Goal: Task Accomplishment & Management: Complete application form

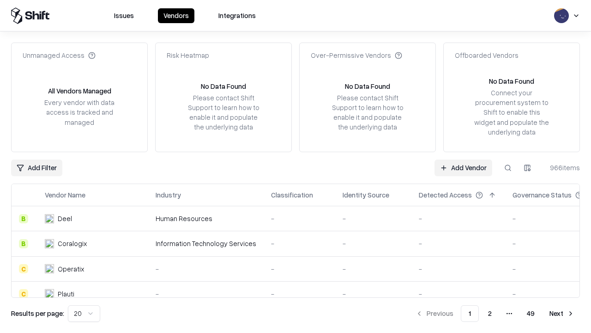
click at [463, 167] on link "Add Vendor" at bounding box center [464, 167] width 58 height 17
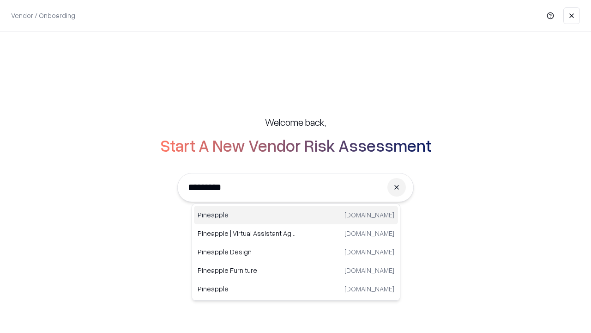
click at [296, 215] on div "Pineapple [DOMAIN_NAME]" at bounding box center [296, 215] width 204 height 18
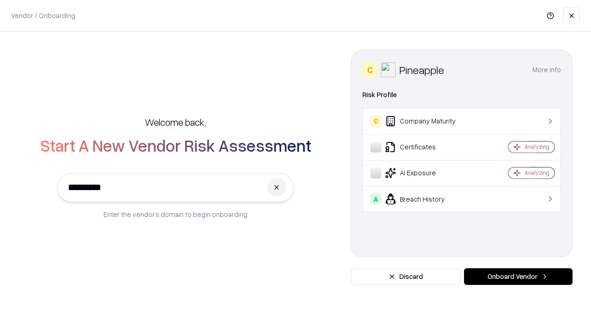
type input "*********"
click at [518, 276] on button "Onboard Vendor" at bounding box center [518, 276] width 109 height 17
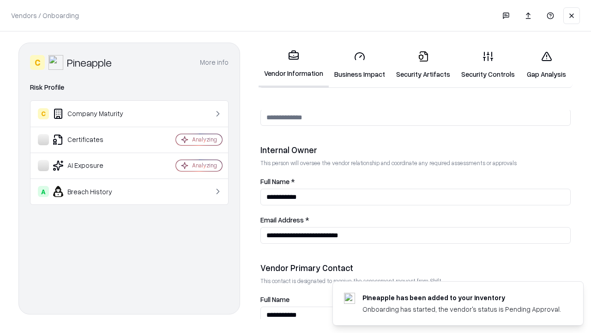
scroll to position [479, 0]
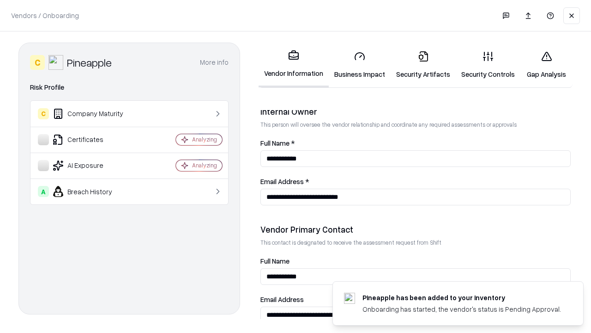
click at [360, 65] on link "Business Impact" at bounding box center [360, 64] width 62 height 43
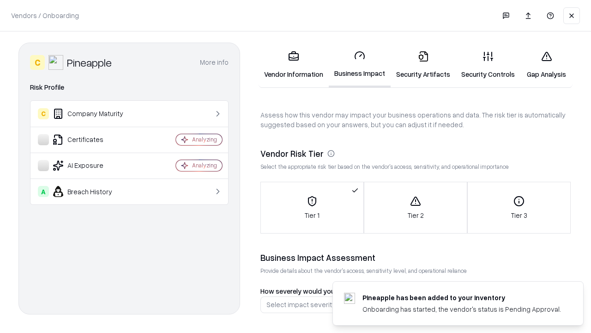
click at [423, 65] on link "Security Artifacts" at bounding box center [423, 64] width 65 height 43
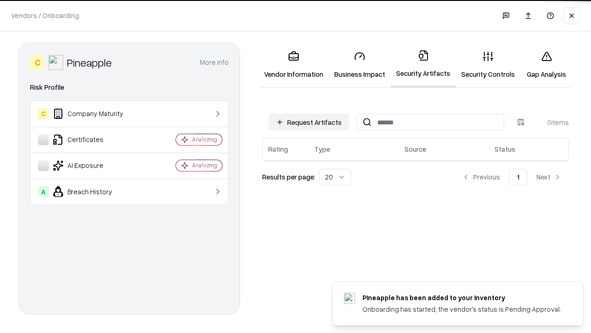
click at [309, 122] on button "Request Artifacts" at bounding box center [309, 122] width 80 height 17
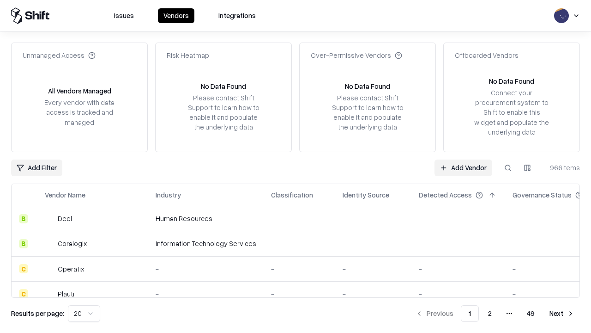
click at [463, 167] on link "Add Vendor" at bounding box center [464, 167] width 58 height 17
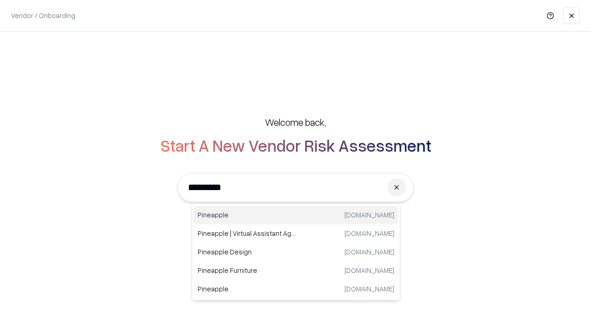
click at [296, 215] on div "Pineapple [DOMAIN_NAME]" at bounding box center [296, 215] width 204 height 18
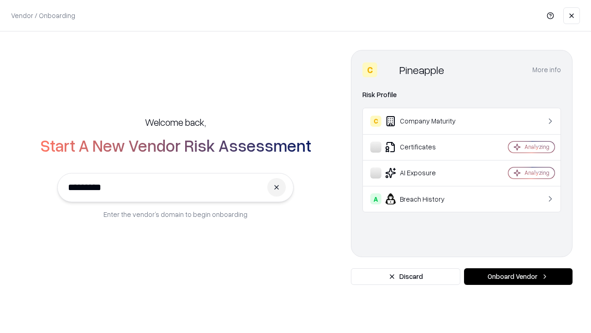
type input "*********"
click at [518, 276] on button "Onboard Vendor" at bounding box center [518, 276] width 109 height 17
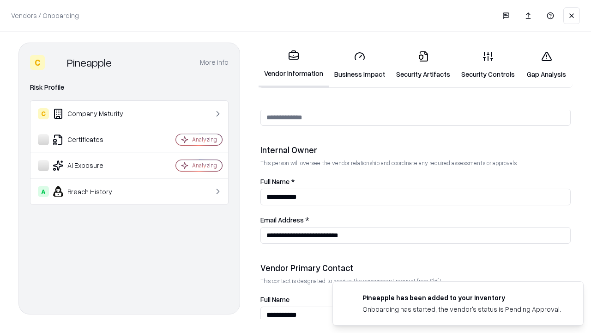
scroll to position [479, 0]
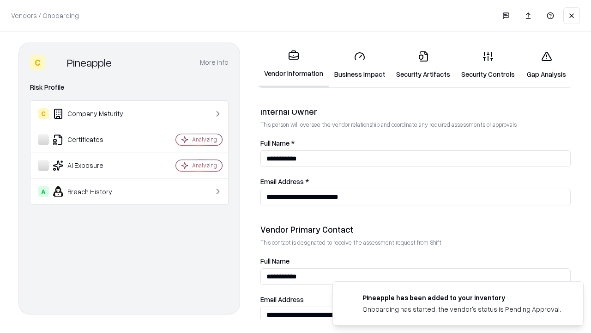
click at [547, 65] on link "Gap Analysis" at bounding box center [547, 64] width 52 height 43
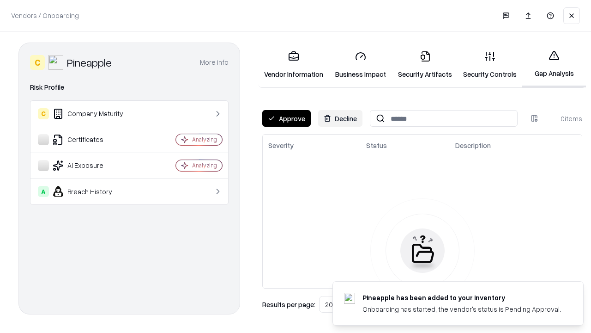
click at [286, 118] on button "Approve" at bounding box center [286, 118] width 49 height 17
